Goal: Navigation & Orientation: Find specific page/section

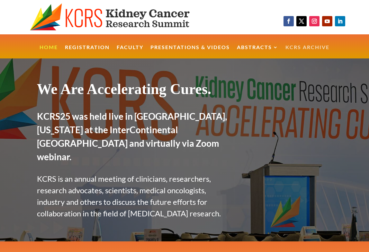
click at [315, 48] on link "KCRS Archive" at bounding box center [307, 52] width 44 height 14
click at [89, 25] on img at bounding box center [119, 17] width 179 height 28
